Goal: Task Accomplishment & Management: Manage account settings

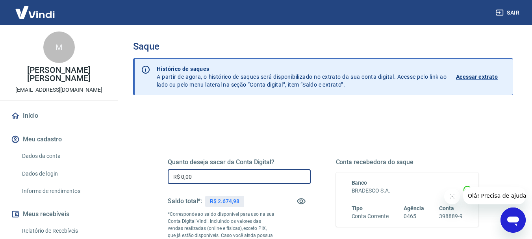
click at [206, 176] on input "R$ 0,00" at bounding box center [239, 176] width 143 height 15
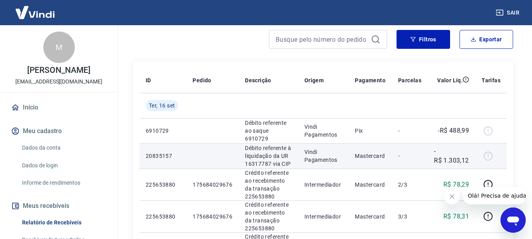
scroll to position [118, 0]
